Goal: Find contact information

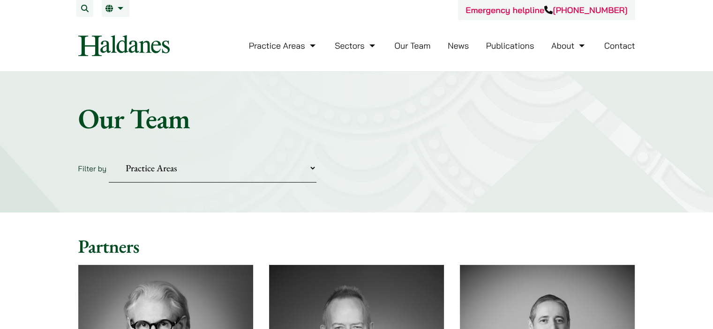
click at [627, 47] on link "Contact" at bounding box center [619, 45] width 31 height 11
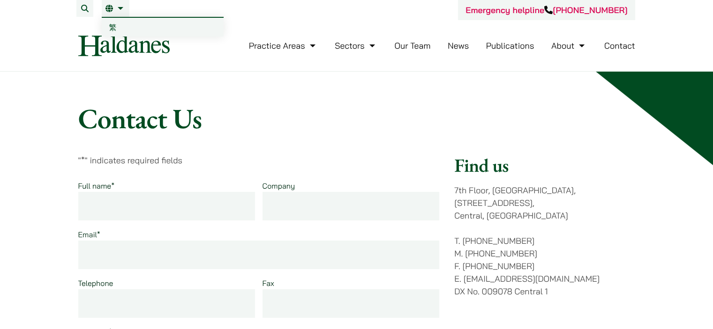
click at [116, 28] on span "繁" at bounding box center [112, 26] width 7 height 9
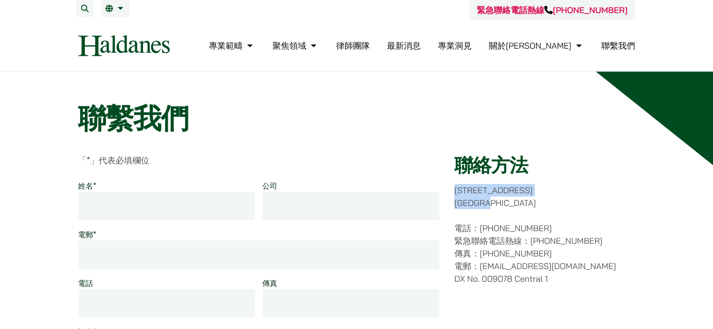
drag, startPoint x: 511, startPoint y: 203, endPoint x: 454, endPoint y: 194, distance: 58.4
copy p "香港中環都爹利街十一號 律敦治大廈七樓"
